Goal: Task Accomplishment & Management: Use online tool/utility

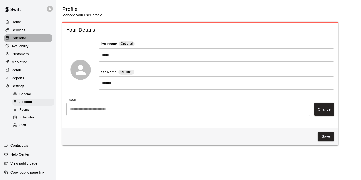
click at [21, 39] on p "Calendar" at bounding box center [19, 38] width 15 height 5
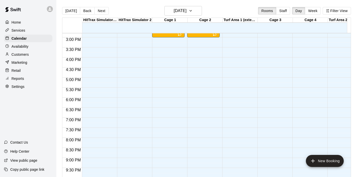
scroll to position [0, 3]
click at [216, 5] on main "[DATE] Back [DATE][DATE] Rooms Staff Day Week Filter View HitTrax Simulator & T…" at bounding box center [206, 92] width 301 height 185
click at [17, 38] on p "Calendar" at bounding box center [19, 38] width 15 height 5
click at [193, 12] on icon "button" at bounding box center [191, 11] width 4 height 6
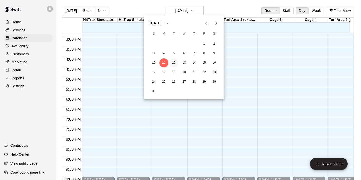
click at [174, 60] on button "12" at bounding box center [173, 63] width 9 height 9
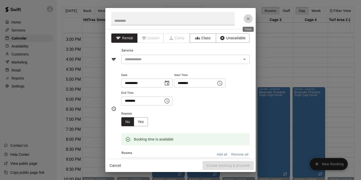
click at [250, 19] on icon "Close" at bounding box center [248, 18] width 5 height 5
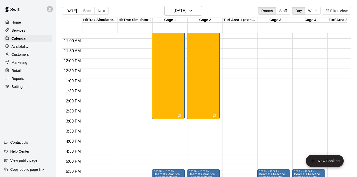
scroll to position [236, 0]
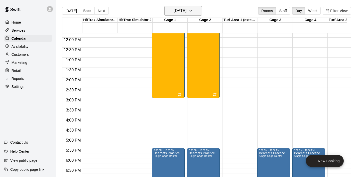
click at [193, 11] on icon "button" at bounding box center [191, 11] width 4 height 6
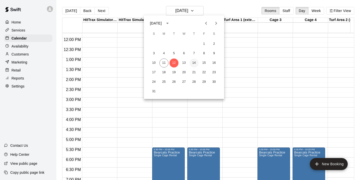
click at [192, 62] on button "14" at bounding box center [193, 63] width 9 height 9
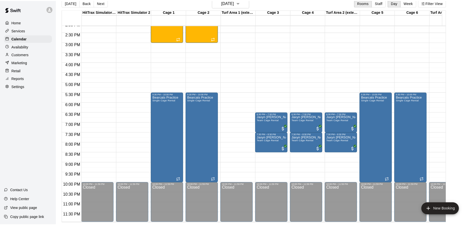
scroll to position [288, 0]
